Goal: Information Seeking & Learning: Learn about a topic

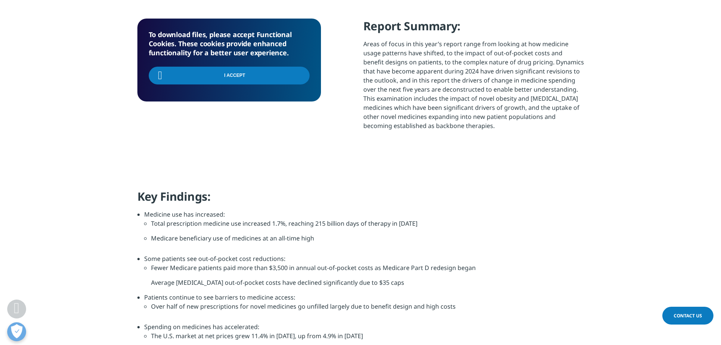
scroll to position [136, 447]
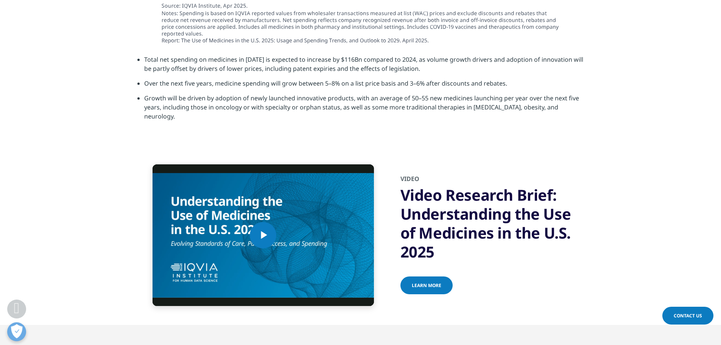
scroll to position [2574, 0]
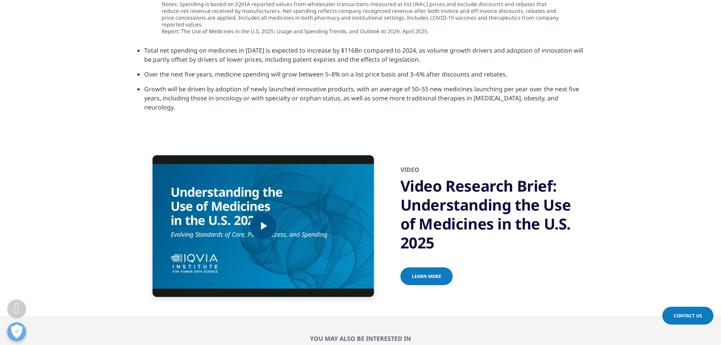
click at [263, 226] on span "Video Player" at bounding box center [263, 226] width 0 height 0
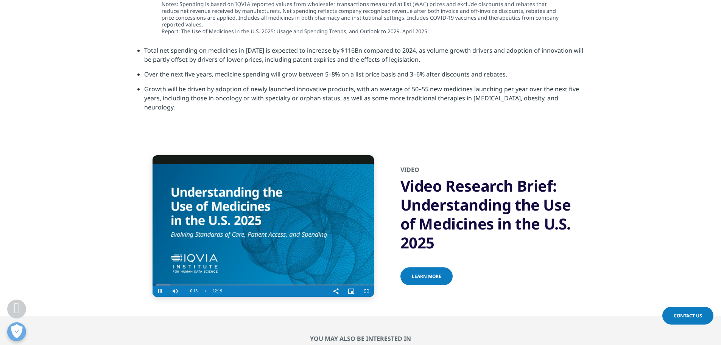
click at [332, 231] on video "Video Player" at bounding box center [263, 226] width 221 height 142
click at [332, 230] on video "Video Player" at bounding box center [263, 226] width 221 height 142
click at [366, 291] on span "Video Player" at bounding box center [366, 291] width 15 height 0
click at [284, 165] on video "Video Player" at bounding box center [263, 226] width 221 height 142
click at [276, 218] on video "Video Player" at bounding box center [263, 226] width 221 height 142
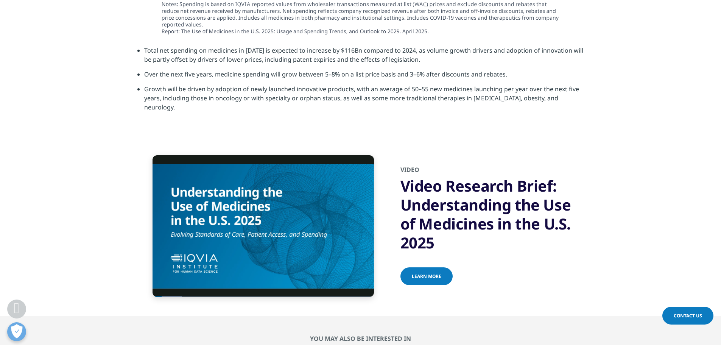
click at [436, 273] on span "Learn more" at bounding box center [427, 276] width 30 height 6
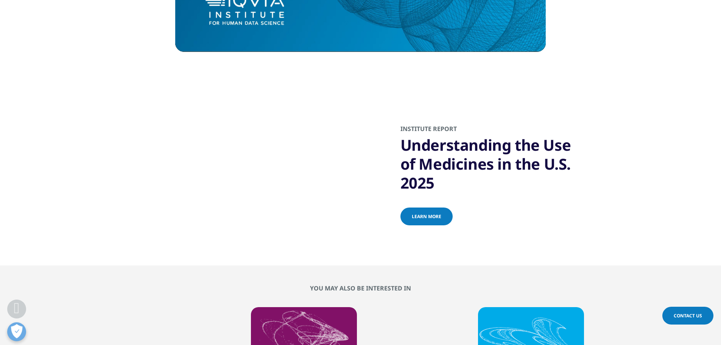
scroll to position [530, 0]
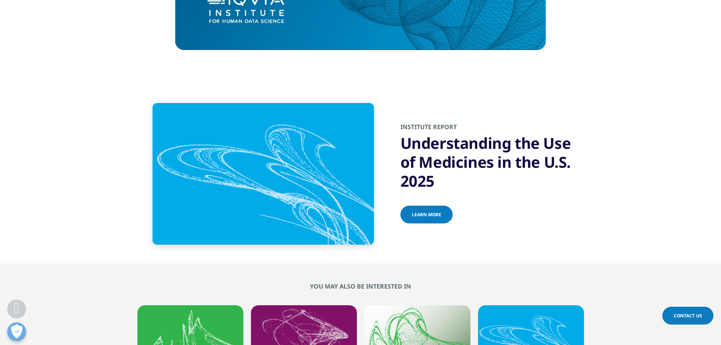
click at [430, 216] on span "Learn more" at bounding box center [427, 214] width 30 height 6
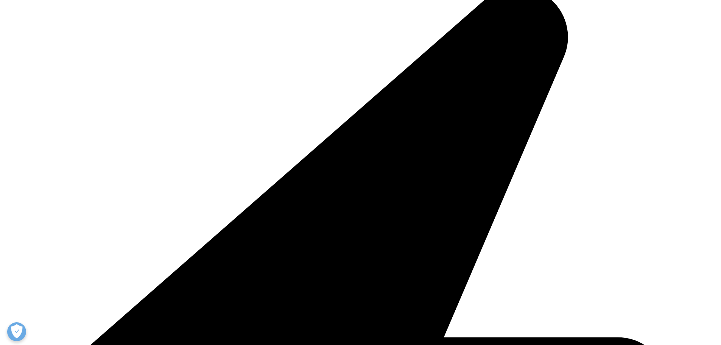
scroll to position [303, 0]
